Goal: Find specific page/section: Find specific page/section

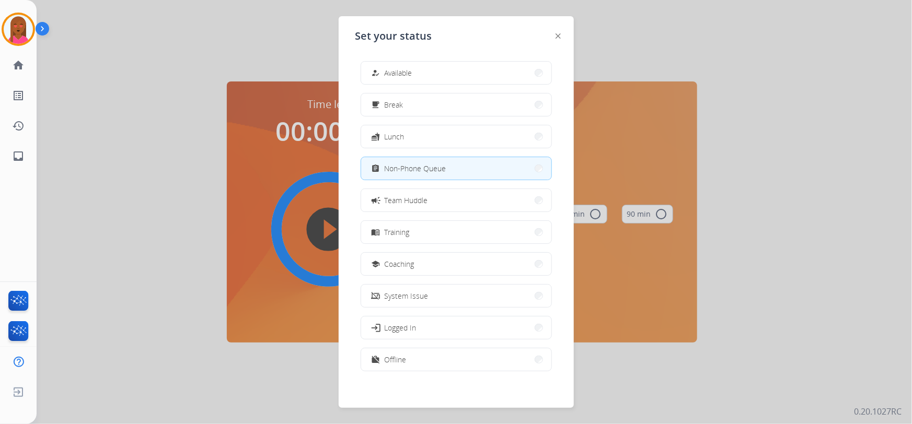
click at [752, 67] on div at bounding box center [456, 212] width 912 height 424
